Goal: Task Accomplishment & Management: Complete application form

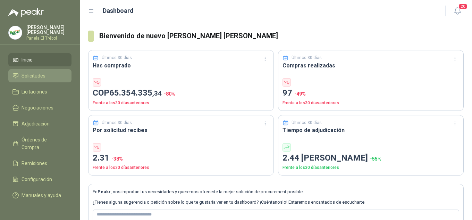
click at [42, 80] on span "Solicitudes" at bounding box center [34, 76] width 24 height 8
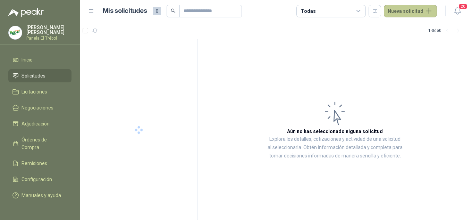
click at [412, 10] on button "Nueva solicitud" at bounding box center [410, 11] width 53 height 13
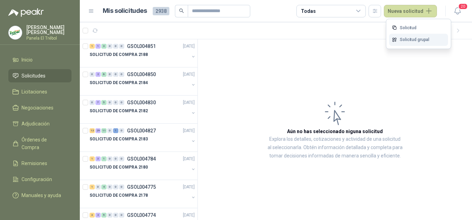
click at [414, 40] on link "Solicitud grupal" at bounding box center [418, 40] width 59 height 12
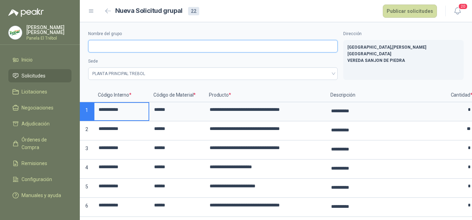
click at [107, 48] on input "Nombre del grupo" at bounding box center [213, 46] width 250 height 13
type input "**********"
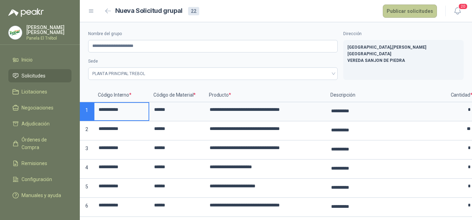
click at [411, 12] on button "Publicar solicitudes" at bounding box center [410, 11] width 54 height 13
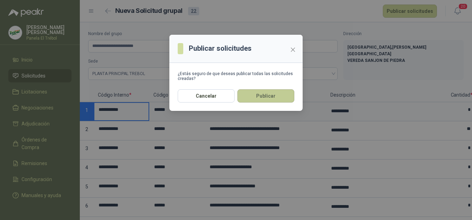
click at [265, 102] on button "Publicar" at bounding box center [266, 95] width 57 height 13
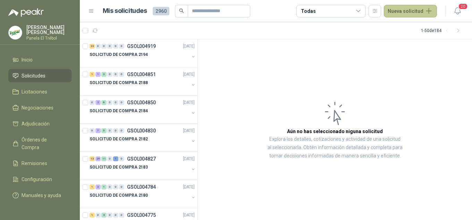
click at [422, 11] on button "Nueva solicitud" at bounding box center [410, 11] width 53 height 13
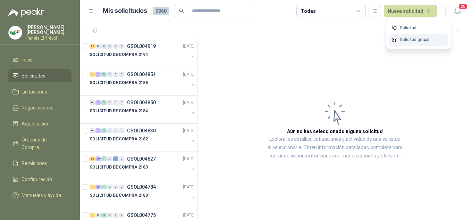
click at [412, 39] on link "Solicitud grupal" at bounding box center [418, 40] width 59 height 12
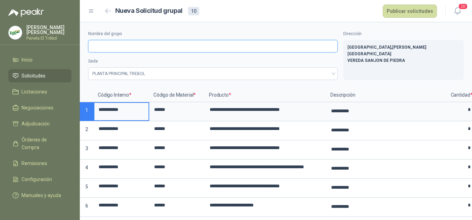
click at [99, 46] on input "Nombre del grupo" at bounding box center [213, 46] width 250 height 13
type input "**********"
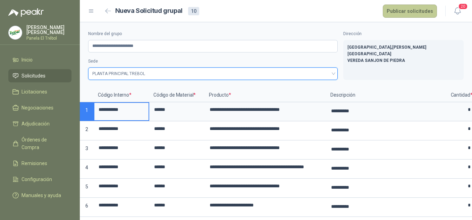
click at [407, 12] on button "Publicar solicitudes" at bounding box center [410, 11] width 54 height 13
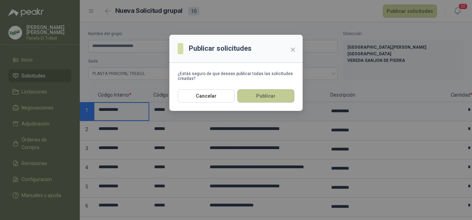
click at [256, 95] on button "Publicar" at bounding box center [266, 95] width 57 height 13
